Goal: Task Accomplishment & Management: Complete application form

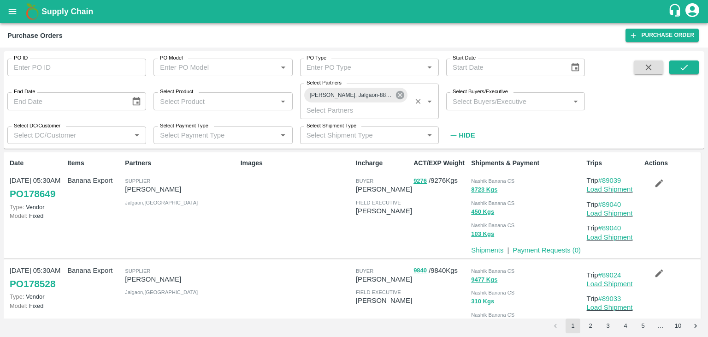
click at [398, 90] on icon at bounding box center [400, 95] width 10 height 10
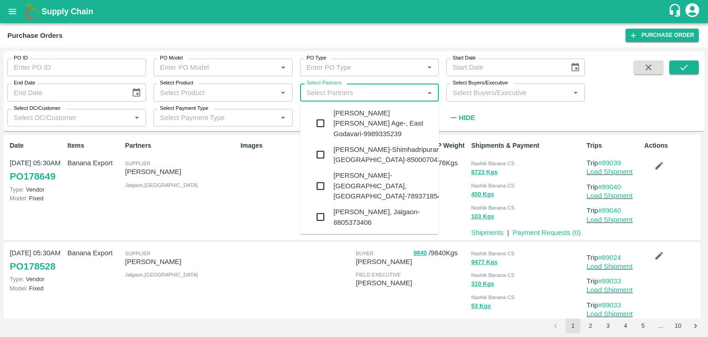
click at [369, 89] on input "Select Partners" at bounding box center [362, 92] width 118 height 12
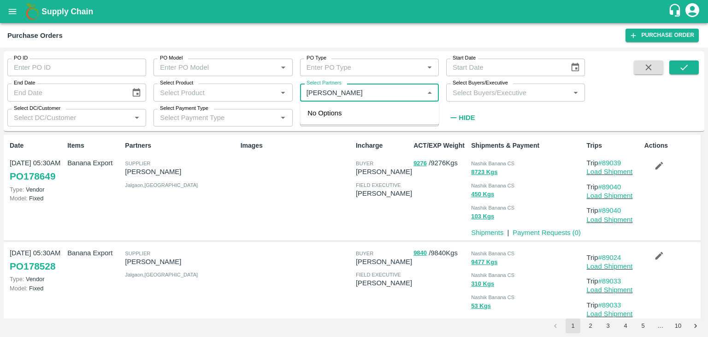
type input "[PERSON_NAME] E"
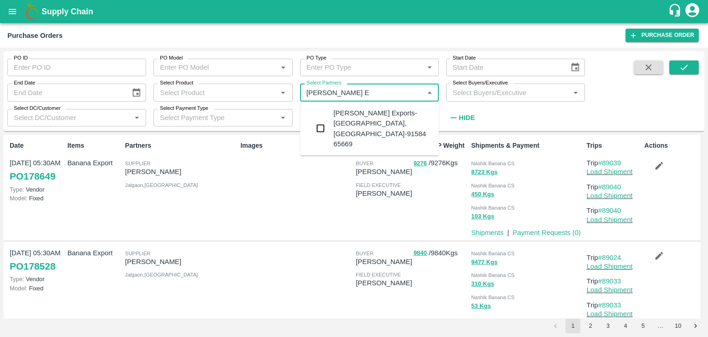
click at [371, 108] on div "[PERSON_NAME] Exports-[GEOGRAPHIC_DATA], [GEOGRAPHIC_DATA]-91584 65669" at bounding box center [382, 128] width 98 height 41
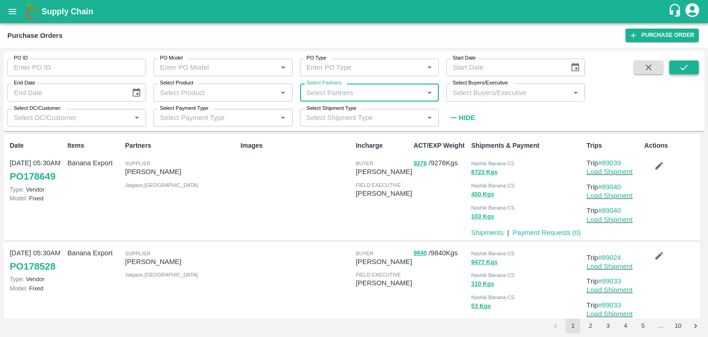
click at [688, 64] on icon "submit" at bounding box center [684, 67] width 10 height 10
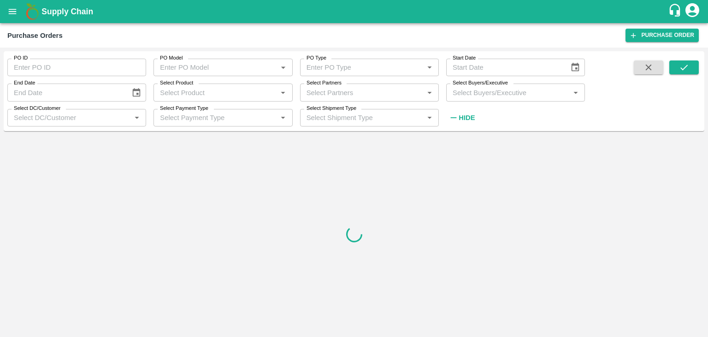
click at [372, 89] on input "Select Partners" at bounding box center [362, 92] width 118 height 12
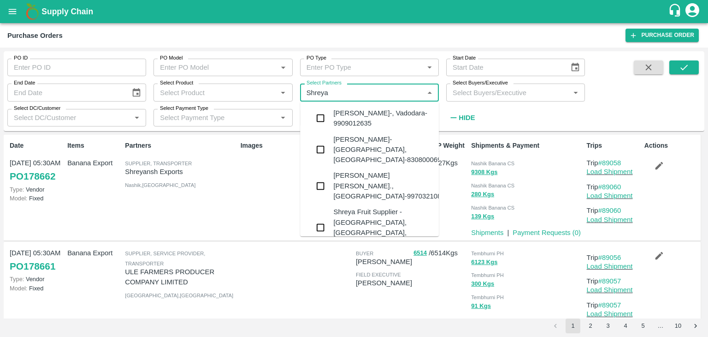
type input "Shreya"
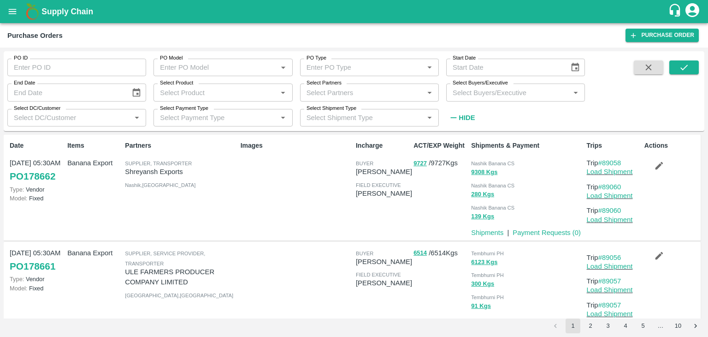
click at [271, 153] on div "Images" at bounding box center [294, 187] width 115 height 101
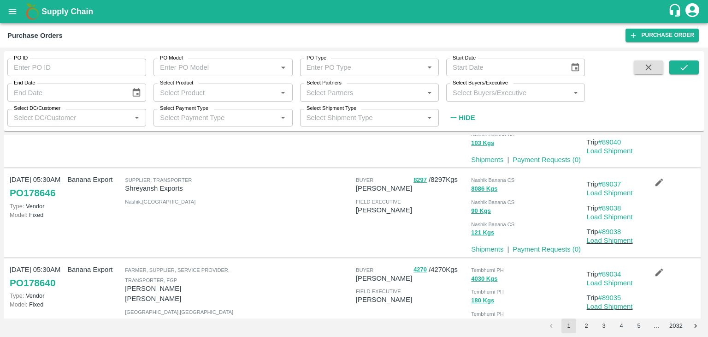
scroll to position [738, 0]
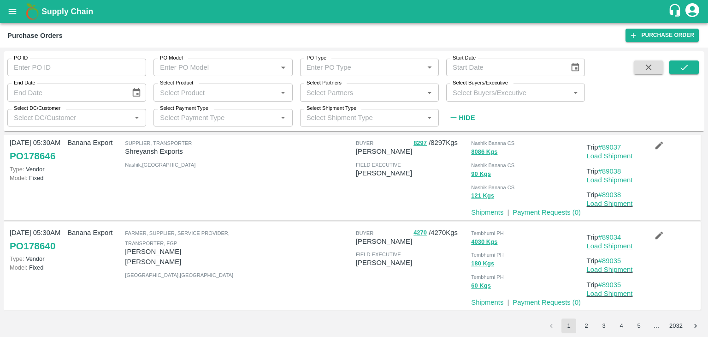
click at [341, 86] on div "Select Partners   *" at bounding box center [369, 92] width 139 height 18
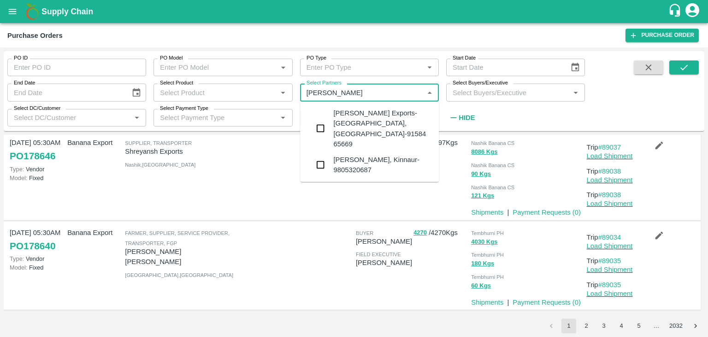
type input "[PERSON_NAME]"
click at [372, 117] on div "[PERSON_NAME] Exports-[GEOGRAPHIC_DATA], [GEOGRAPHIC_DATA]-91584 65669" at bounding box center [382, 128] width 98 height 41
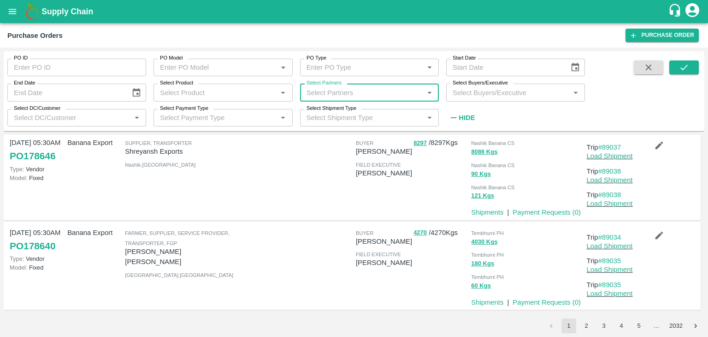
click at [386, 93] on input "Select Partners" at bounding box center [362, 92] width 118 height 12
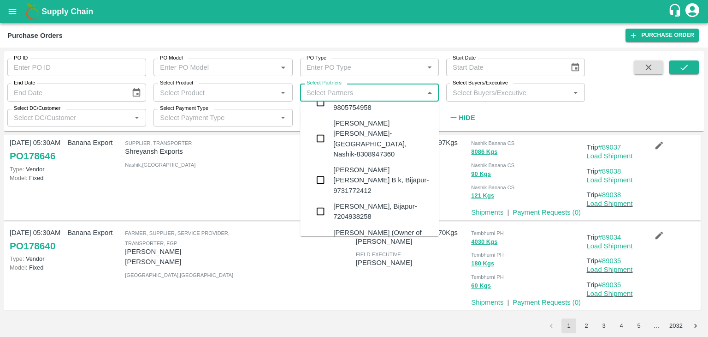
scroll to position [1811, 0]
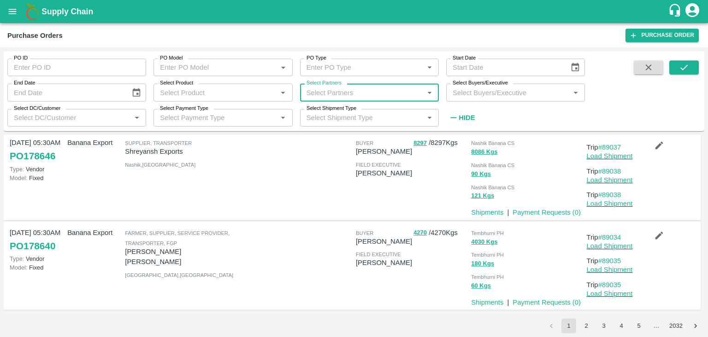
click at [348, 90] on input "Select Partners" at bounding box center [362, 92] width 118 height 12
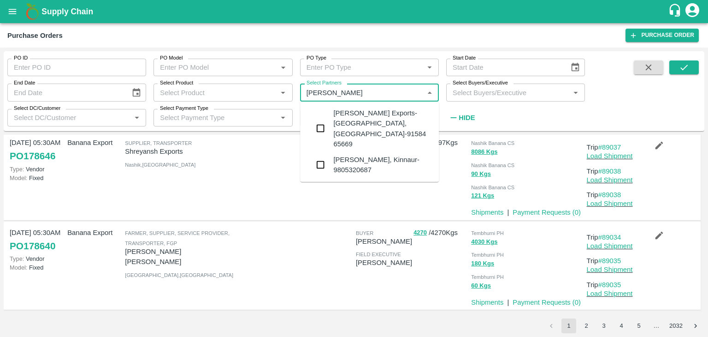
type input "[PERSON_NAME]"
click at [380, 118] on div "[PERSON_NAME] Exports-[GEOGRAPHIC_DATA], [GEOGRAPHIC_DATA]-91584 65669" at bounding box center [382, 128] width 98 height 41
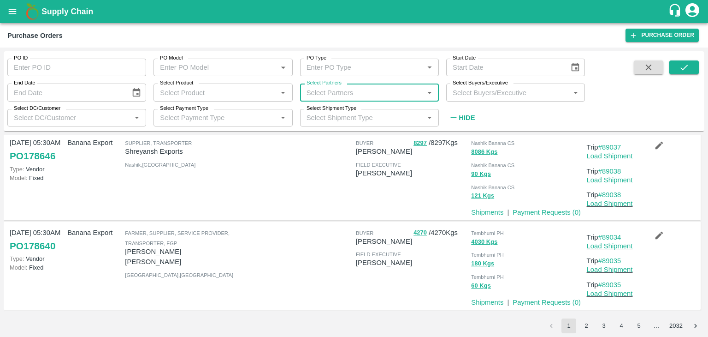
click at [343, 89] on input "Select Partners" at bounding box center [362, 92] width 118 height 12
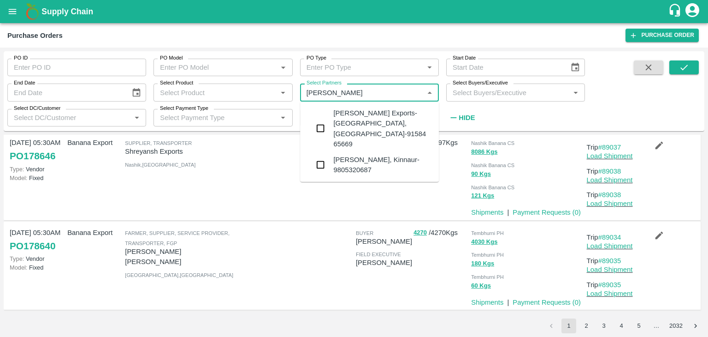
type input "[PERSON_NAME]"
click at [380, 125] on div "[PERSON_NAME] Exports-[GEOGRAPHIC_DATA], [GEOGRAPHIC_DATA]-91584 65669" at bounding box center [382, 128] width 98 height 41
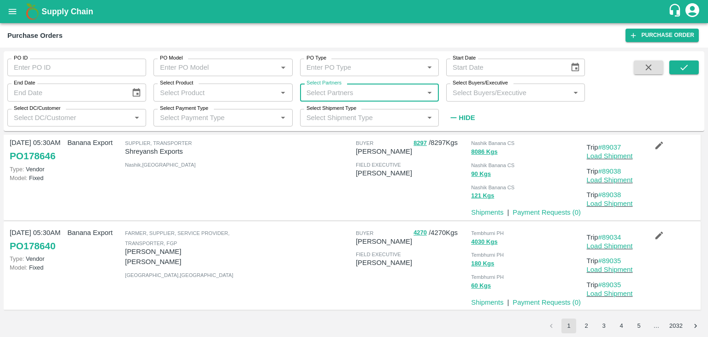
click at [367, 95] on input "Select Partners" at bounding box center [362, 92] width 118 height 12
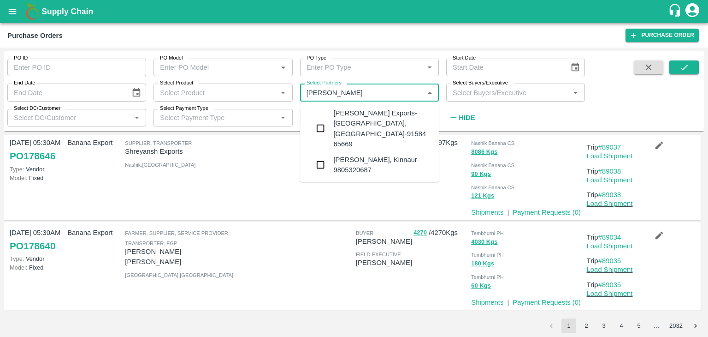
type input "[PERSON_NAME]"
click at [381, 113] on div "[PERSON_NAME] Exports-[GEOGRAPHIC_DATA], [GEOGRAPHIC_DATA]-91584 65669" at bounding box center [382, 128] width 98 height 41
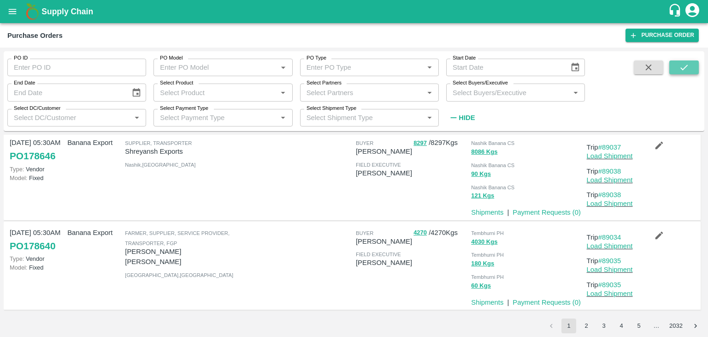
click at [687, 65] on icon "submit" at bounding box center [683, 68] width 7 height 6
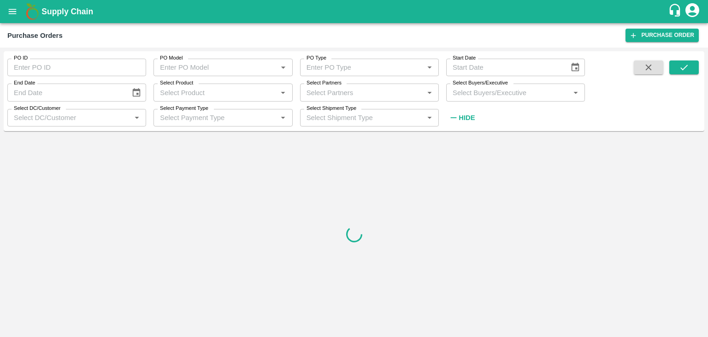
click at [381, 89] on input "Select Partners" at bounding box center [362, 92] width 118 height 12
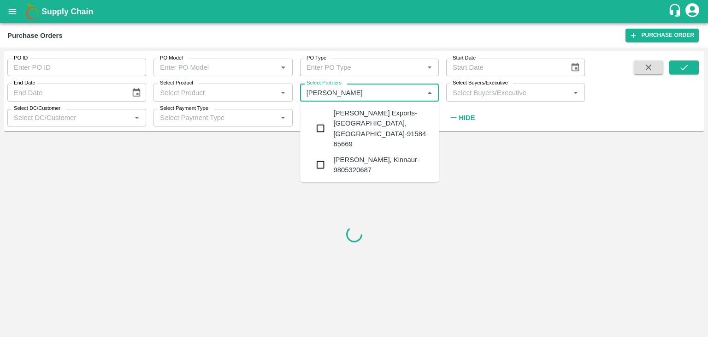
type input "[PERSON_NAME]"
click at [388, 112] on div "[PERSON_NAME] Exports-[GEOGRAPHIC_DATA], [GEOGRAPHIC_DATA]-91584 65669" at bounding box center [382, 128] width 98 height 41
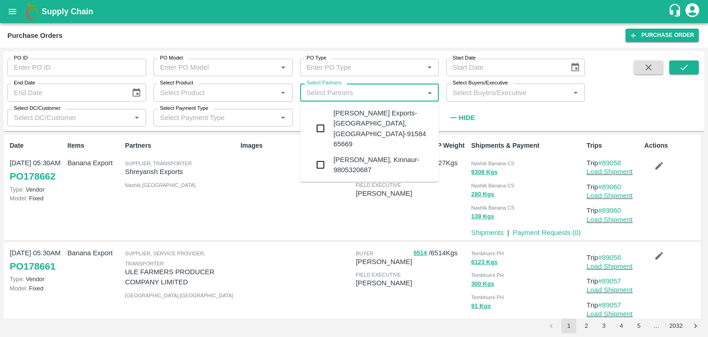
click at [383, 89] on input "Select Partners" at bounding box center [362, 92] width 118 height 12
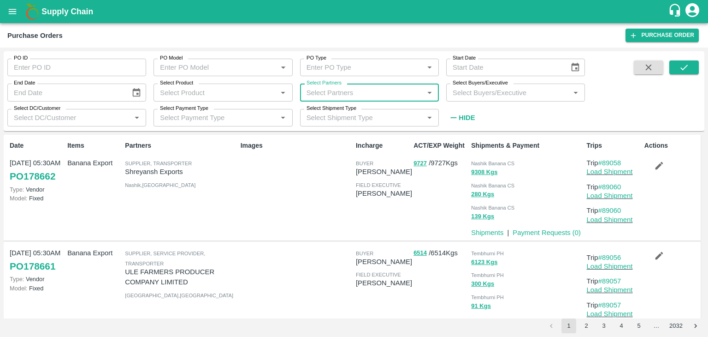
click at [350, 91] on input "Select Partners" at bounding box center [362, 92] width 118 height 12
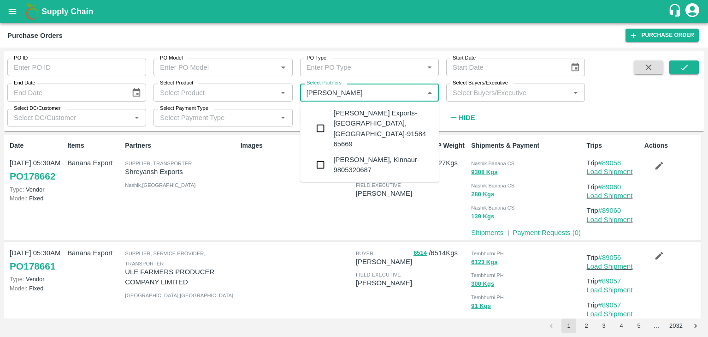
type input "[PERSON_NAME]"
click at [370, 112] on div "[PERSON_NAME] Exports-[GEOGRAPHIC_DATA], [GEOGRAPHIC_DATA]-91584 65669" at bounding box center [382, 128] width 98 height 41
click at [408, 91] on input "Select Partners" at bounding box center [362, 92] width 118 height 12
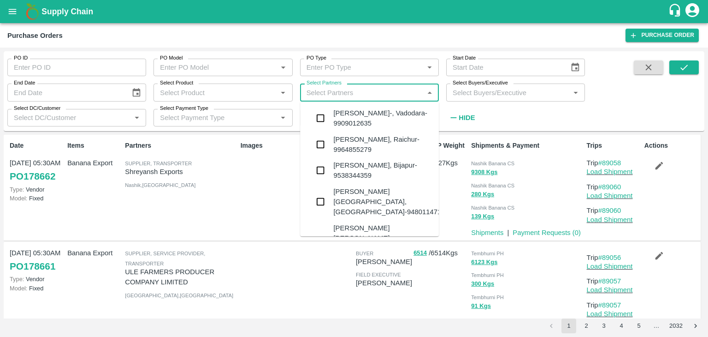
click at [395, 122] on div "[PERSON_NAME]-, Vadodara-9909012635" at bounding box center [382, 118] width 98 height 21
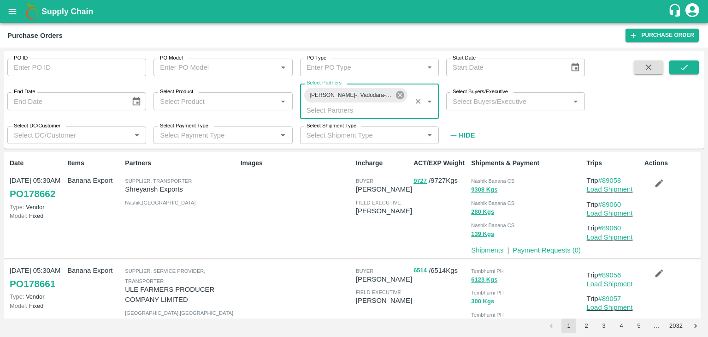
drag, startPoint x: 408, startPoint y: 91, endPoint x: 402, endPoint y: 96, distance: 8.2
click at [402, 96] on div "PO ID PO ID PO Model PO Model   * PO Type PO Type   * Start Date Start Date End…" at bounding box center [292, 97] width 585 height 93
click at [402, 96] on icon at bounding box center [400, 95] width 10 height 10
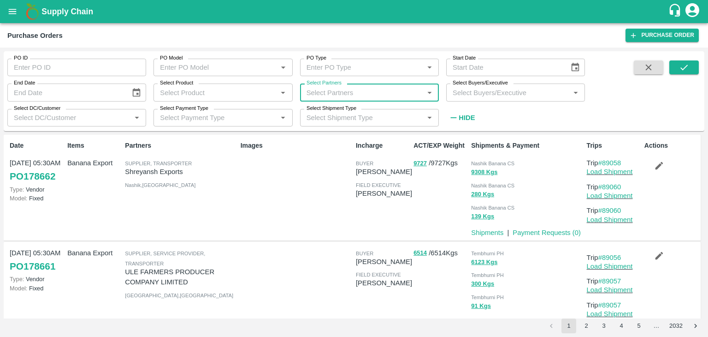
click at [380, 91] on input "Select Partners" at bounding box center [362, 92] width 118 height 12
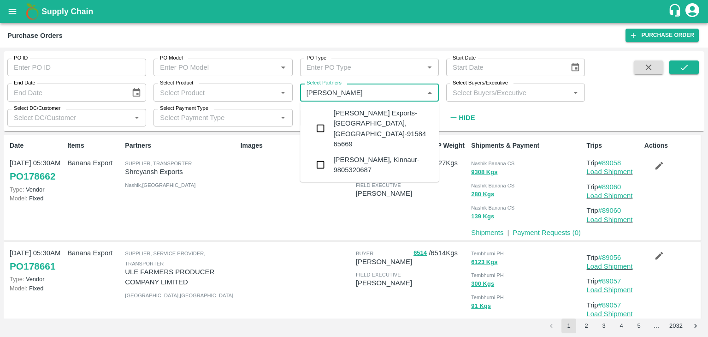
type input "[PERSON_NAME]"
click at [378, 111] on div "[PERSON_NAME] Exports-[GEOGRAPHIC_DATA], [GEOGRAPHIC_DATA]-91584 65669" at bounding box center [382, 128] width 98 height 41
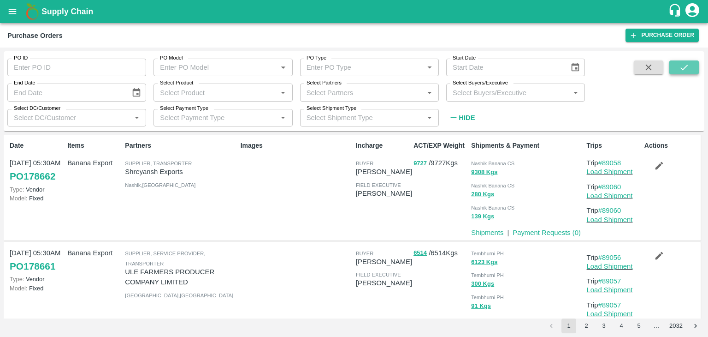
click at [684, 70] on icon "submit" at bounding box center [684, 67] width 10 height 10
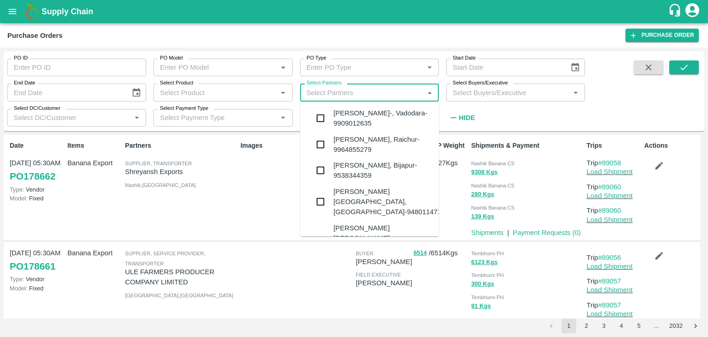
click at [383, 89] on input "Select Partners" at bounding box center [362, 92] width 118 height 12
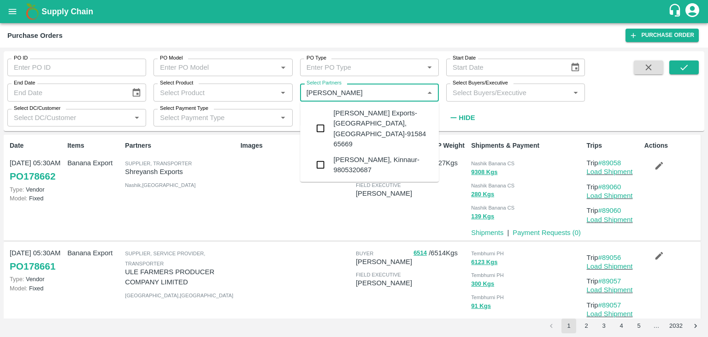
type input "[PERSON_NAME]"
click at [384, 110] on div "[PERSON_NAME] Exports-[GEOGRAPHIC_DATA], [GEOGRAPHIC_DATA]-91584 65669" at bounding box center [382, 128] width 98 height 41
click at [380, 93] on input "Select Partners" at bounding box center [362, 92] width 118 height 12
click at [384, 116] on div "[PERSON_NAME] Exports-[GEOGRAPHIC_DATA], [GEOGRAPHIC_DATA]-91584 65669" at bounding box center [382, 128] width 98 height 41
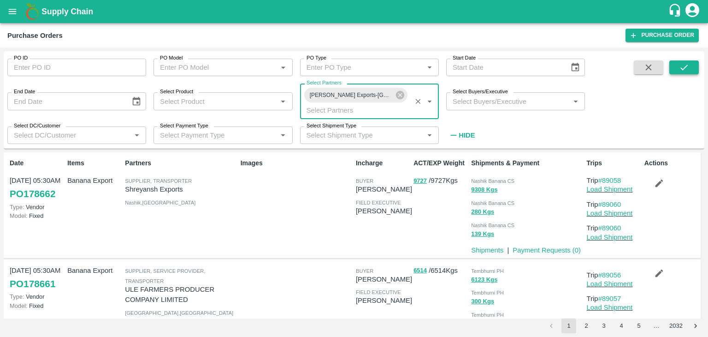
click at [687, 67] on icon "submit" at bounding box center [684, 67] width 10 height 10
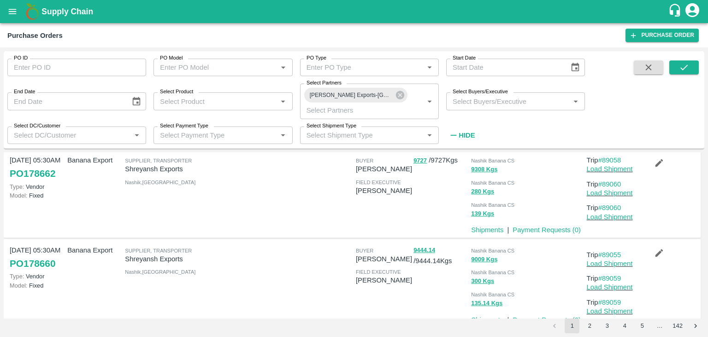
scroll to position [0, 0]
